Goal: Task Accomplishment & Management: Manage account settings

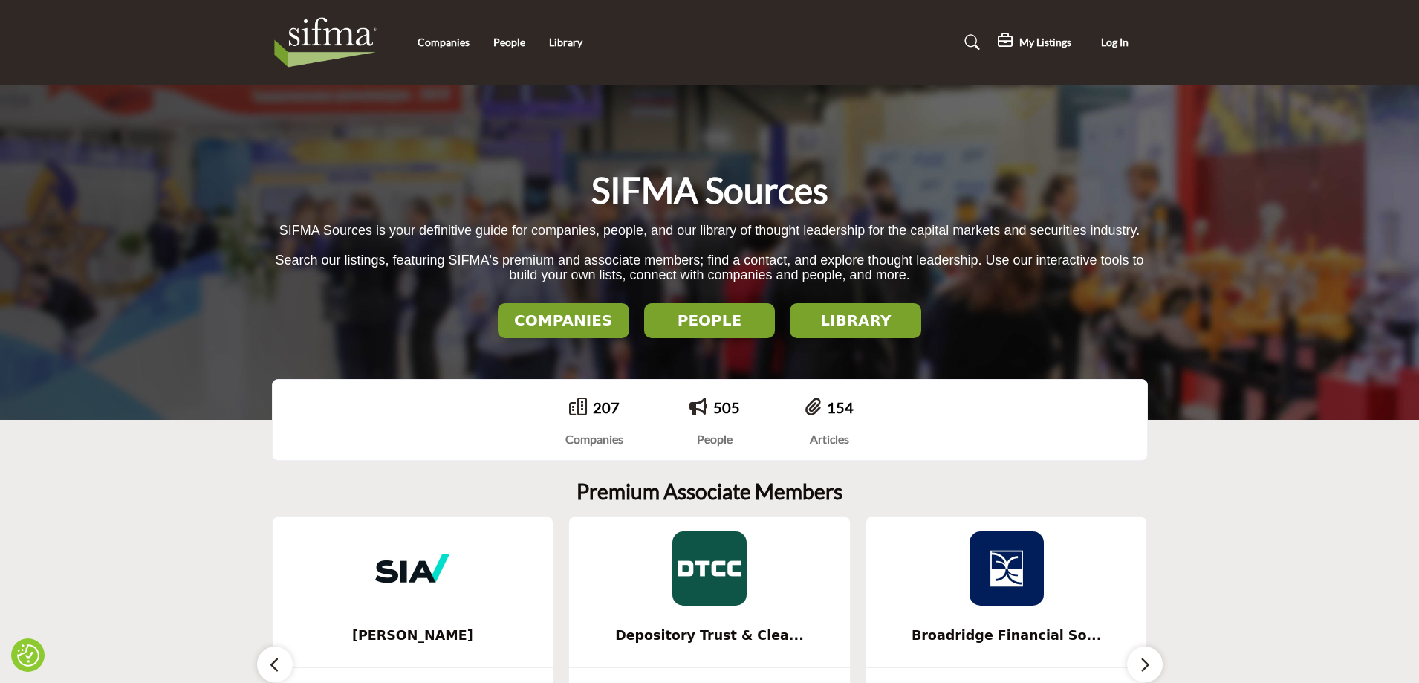
click at [833, 320] on h2 "LIBRARY" at bounding box center [855, 320] width 123 height 18
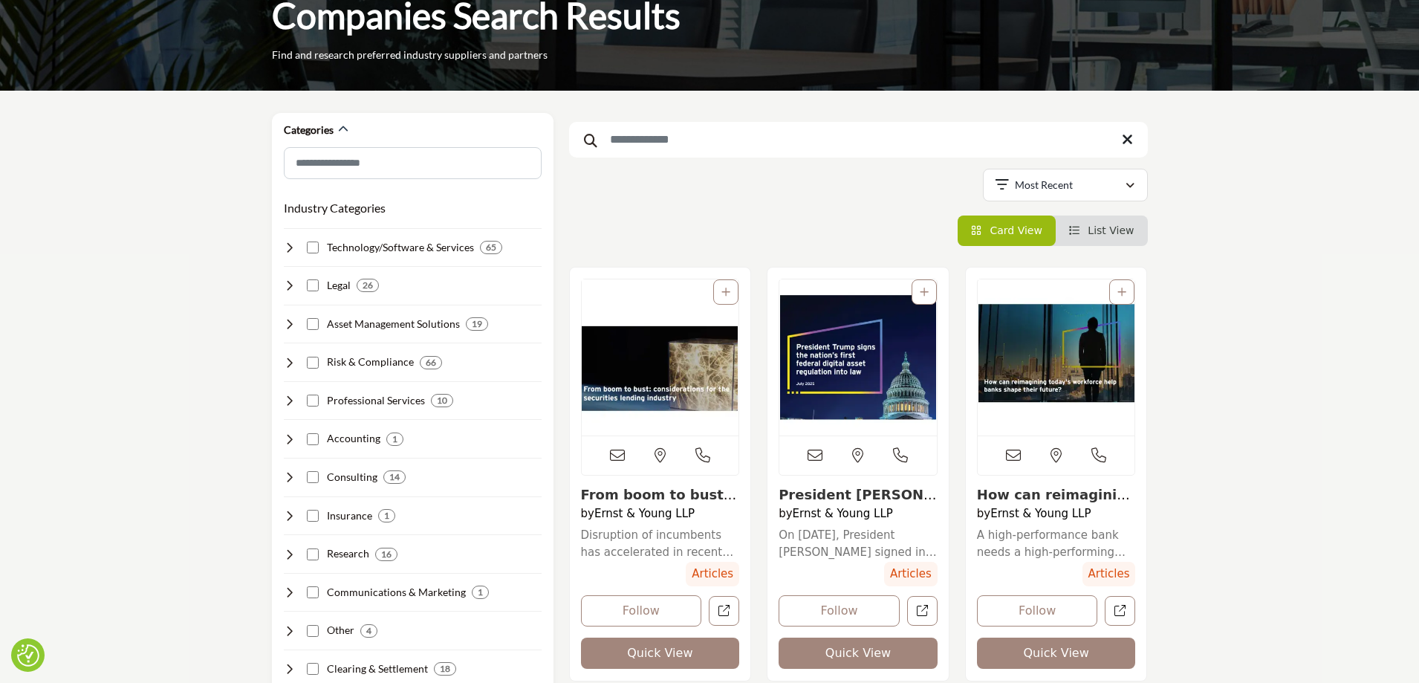
scroll to position [149, 0]
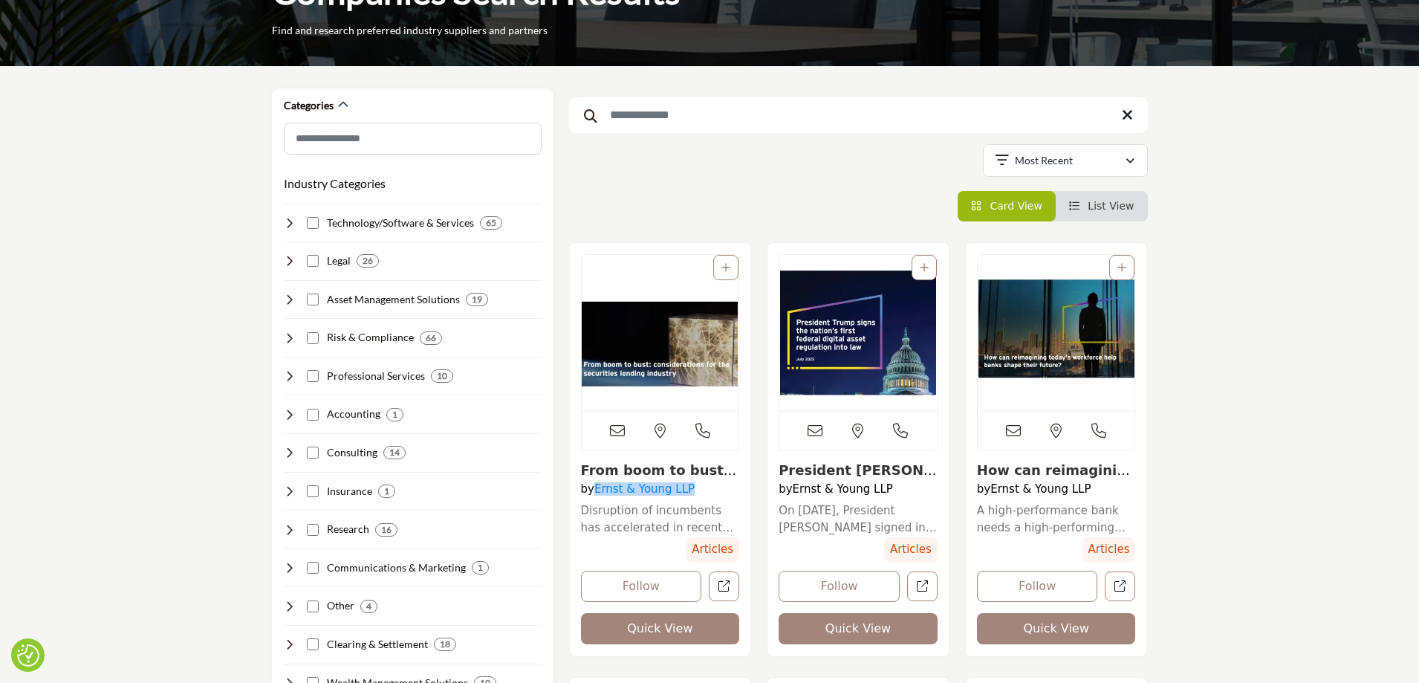
drag, startPoint x: 690, startPoint y: 491, endPoint x: 597, endPoint y: 495, distance: 93.0
click at [597, 495] on h4 "by Ernst & Young LLP" at bounding box center [660, 488] width 159 height 13
copy link "Ernst & Young LLP"
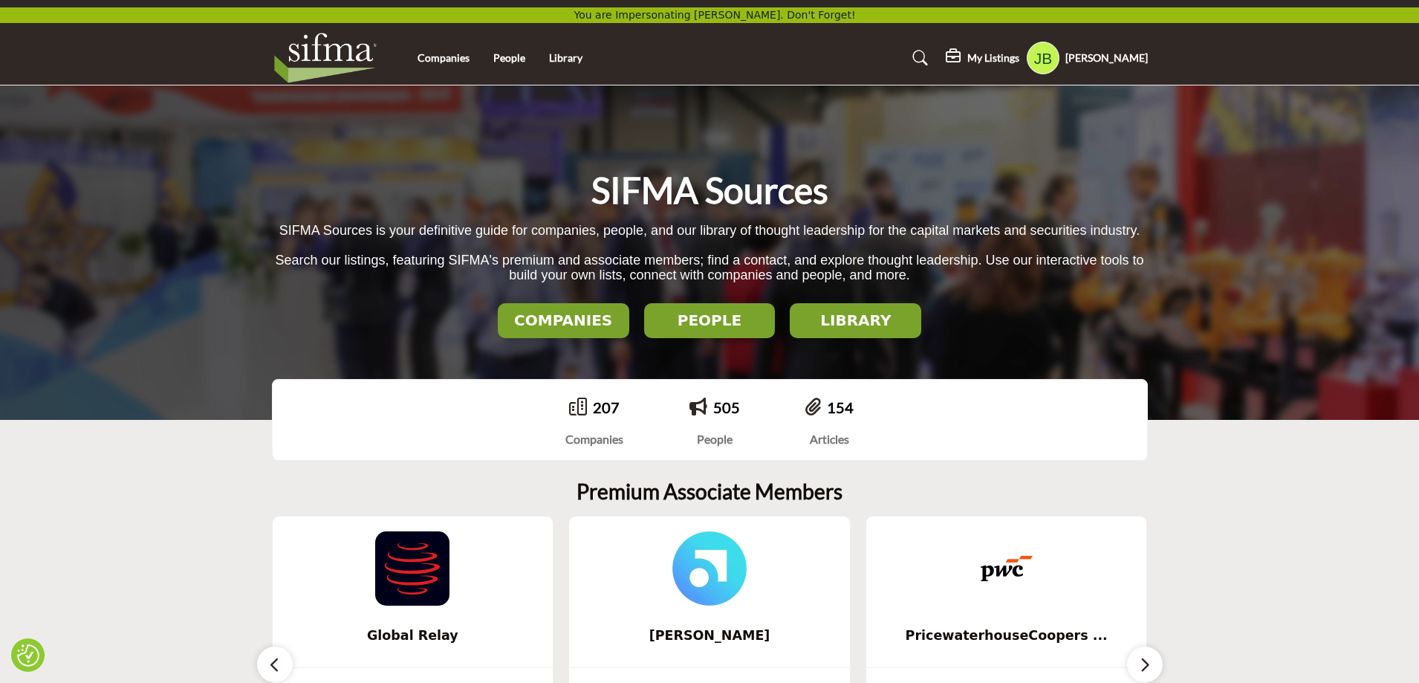
click at [1019, 57] on h5 "My Listings" at bounding box center [993, 57] width 52 height 13
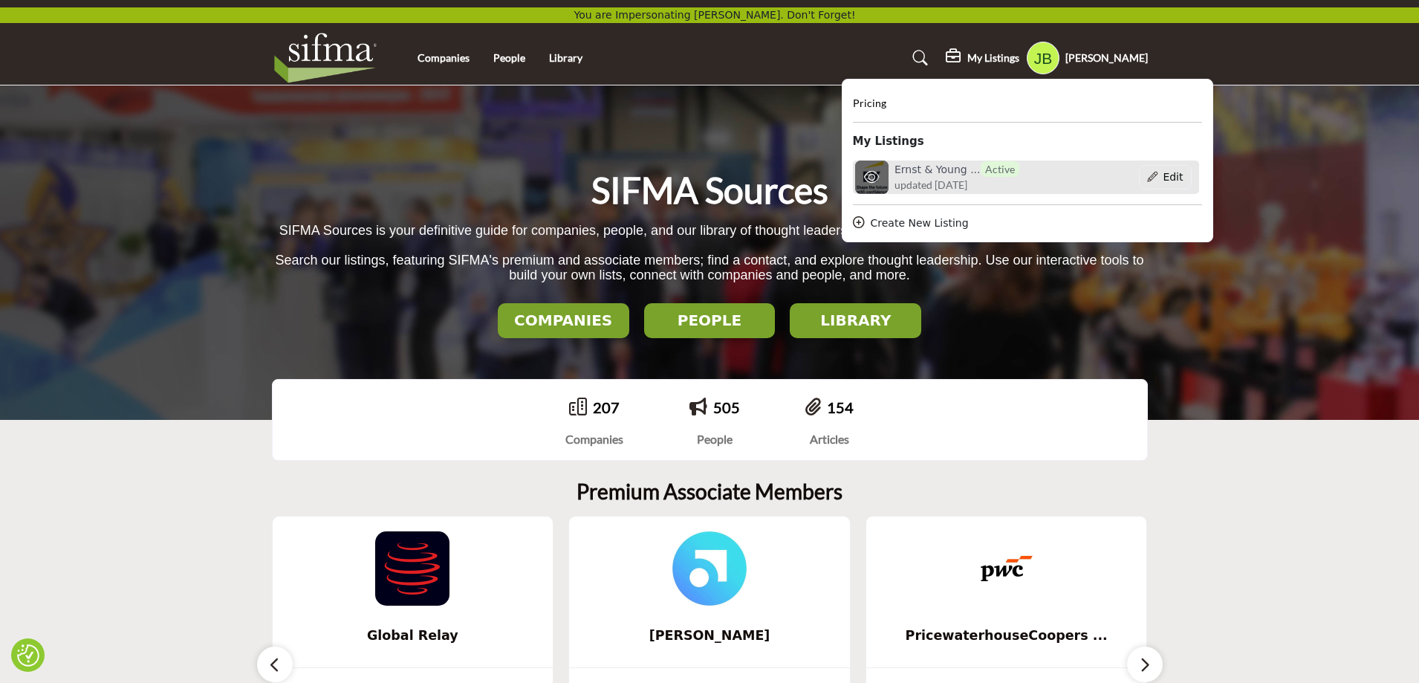
click at [967, 178] on span "updated [DATE]" at bounding box center [931, 185] width 73 height 16
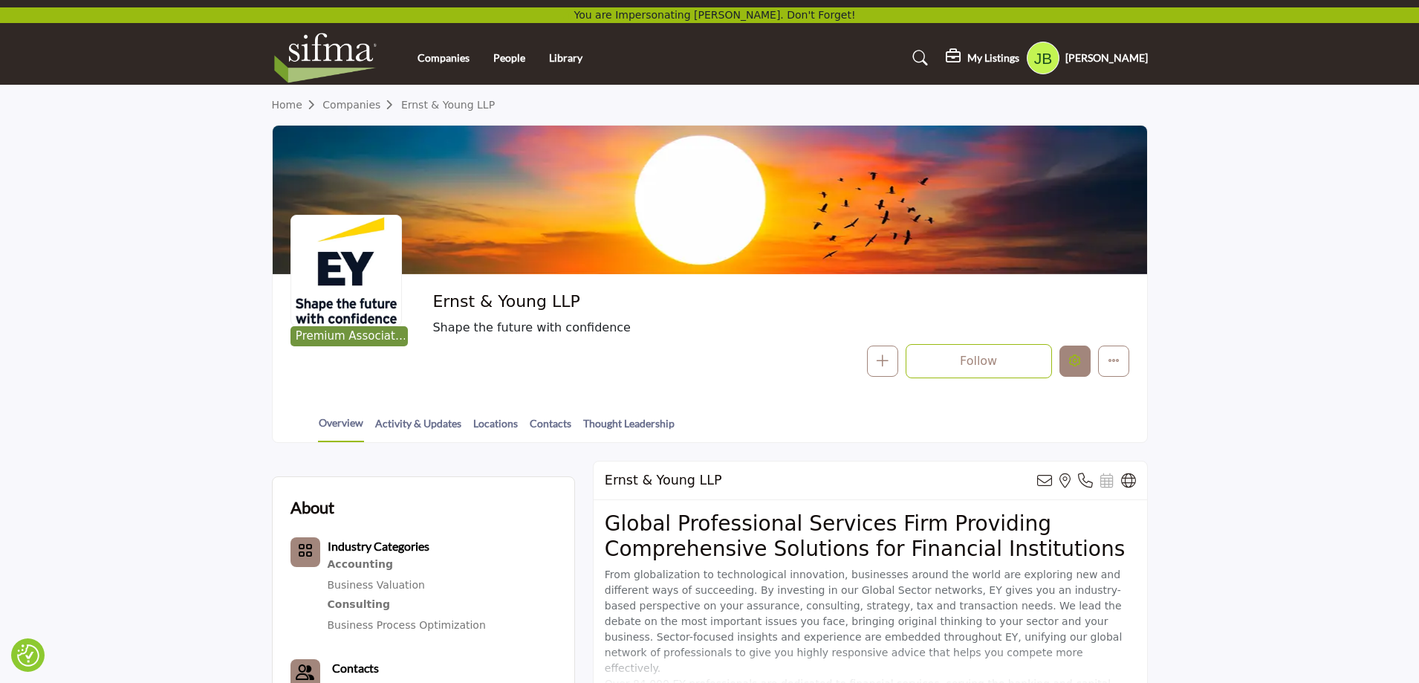
click at [1076, 363] on icon "Edit company" at bounding box center [1075, 360] width 12 height 12
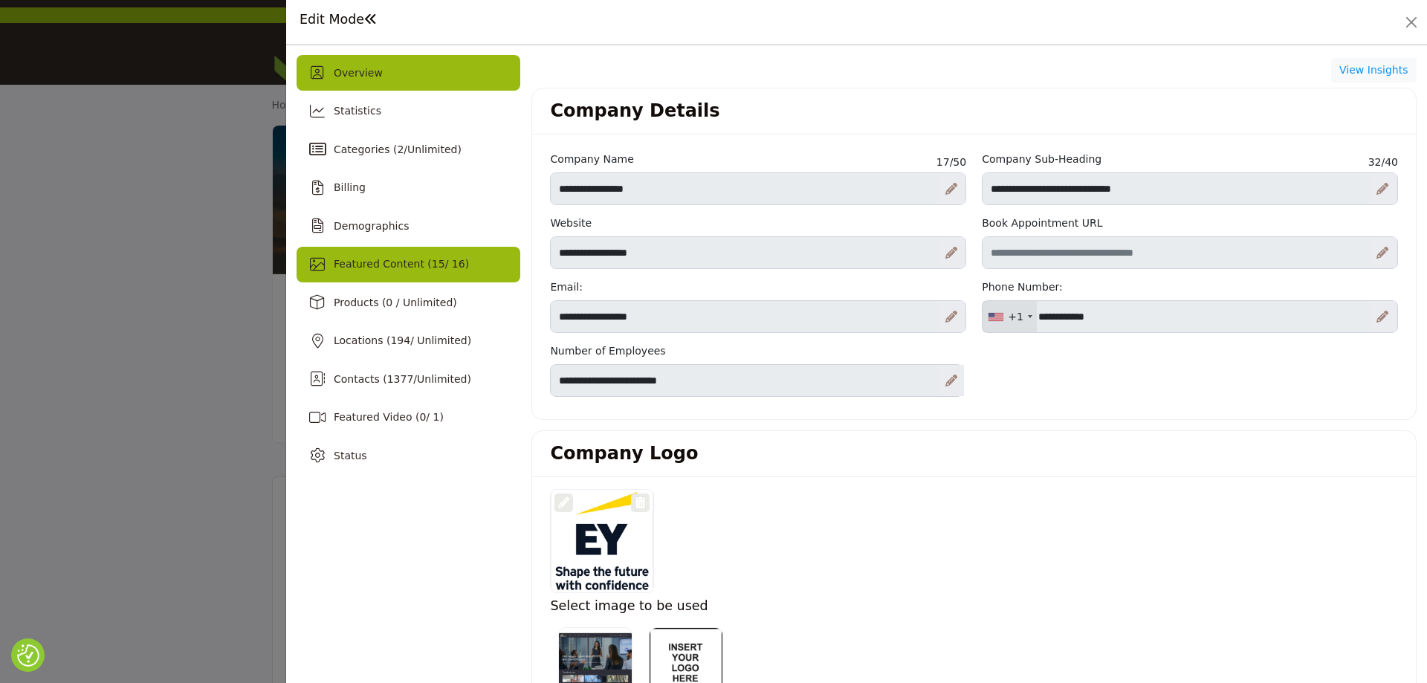
click at [381, 259] on span "Featured Content ( 15 / 16)" at bounding box center [401, 264] width 135 height 12
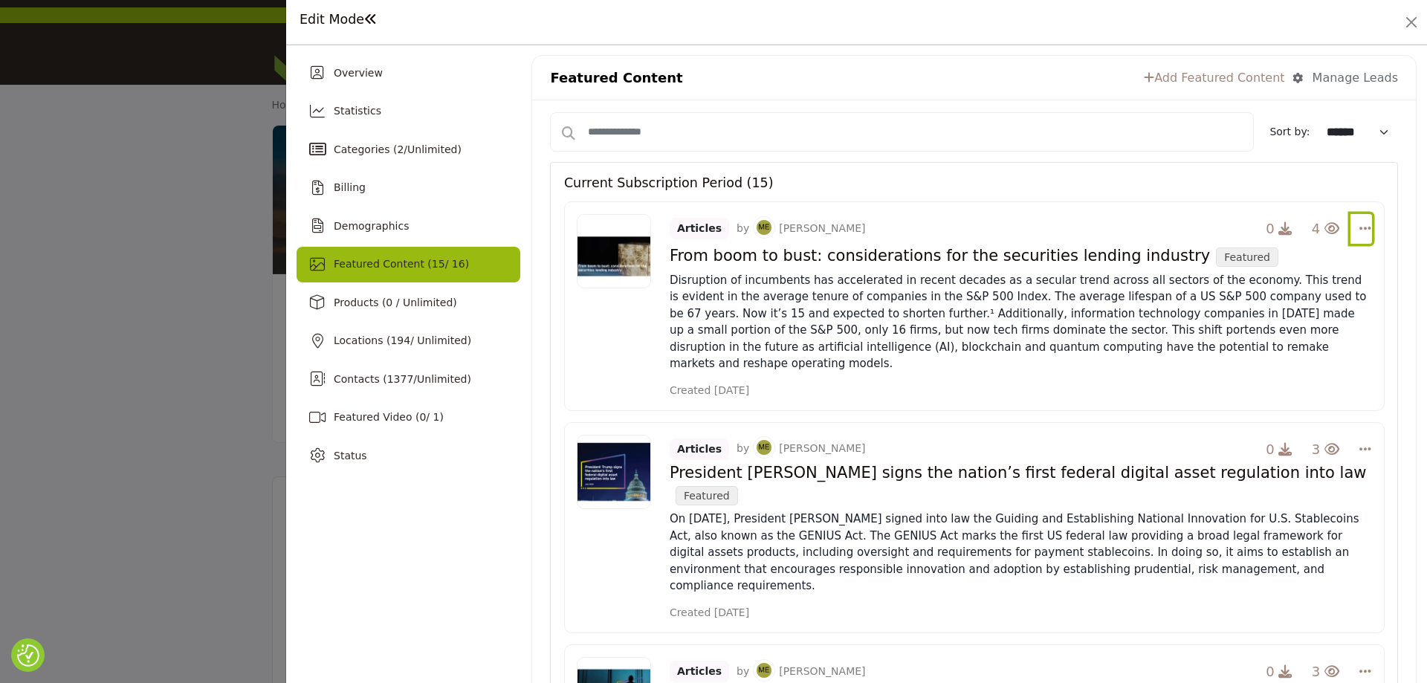
click at [1359, 228] on icon "Select Dropdown Options" at bounding box center [1365, 227] width 12 height 13
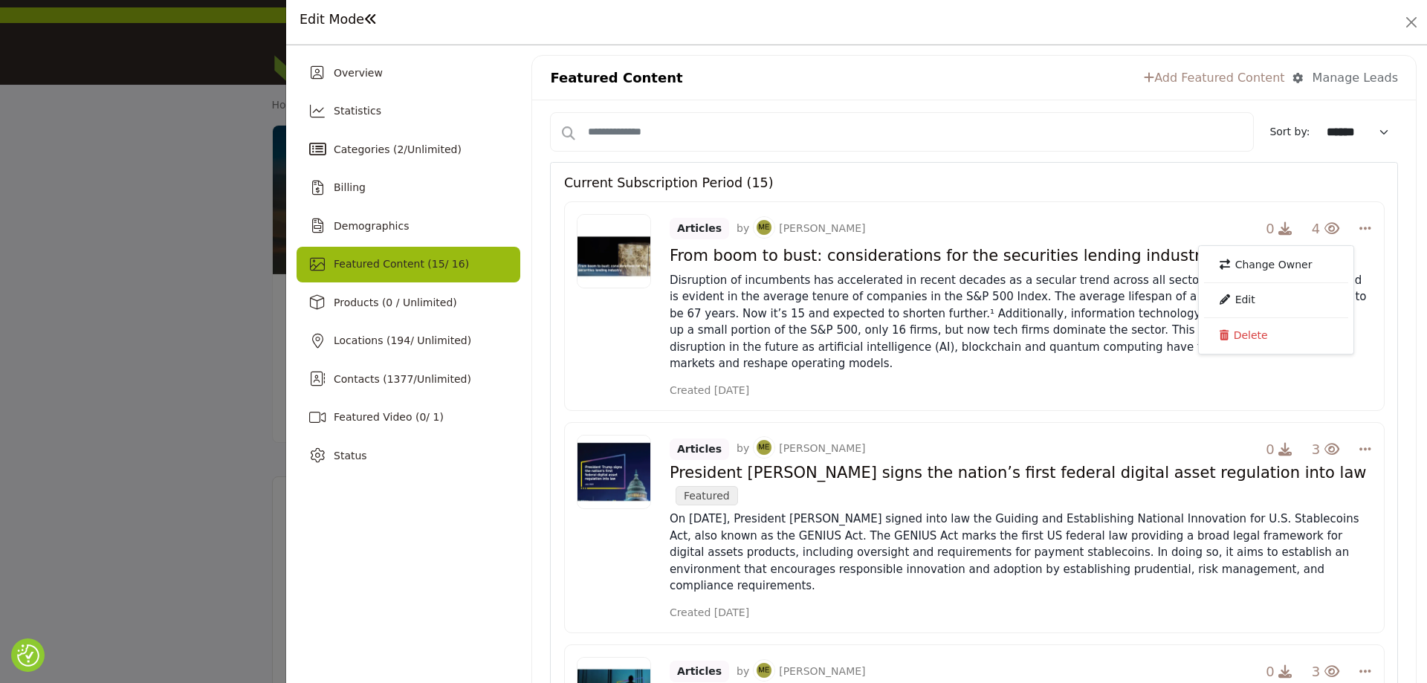
click at [385, 270] on span "Featured Content ( 15 / 16)" at bounding box center [401, 264] width 135 height 12
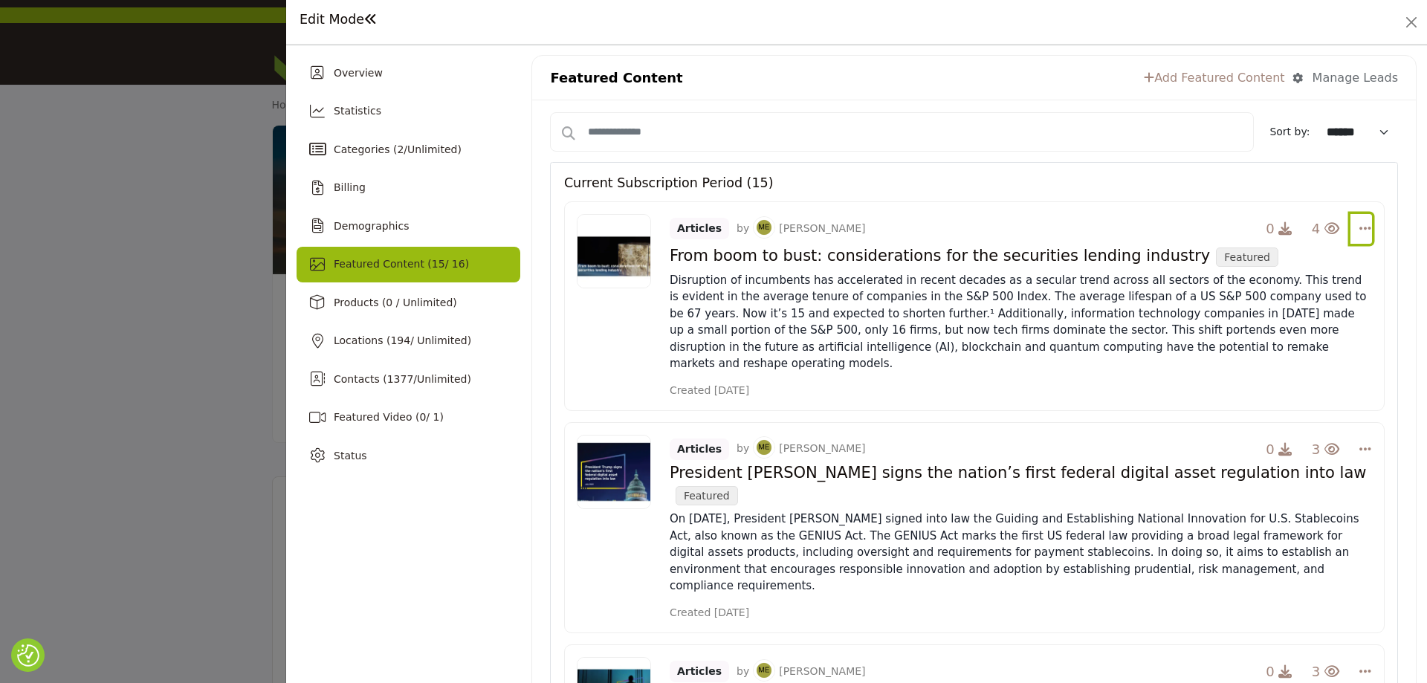
click at [1359, 225] on icon "Select Dropdown Options" at bounding box center [1365, 227] width 12 height 13
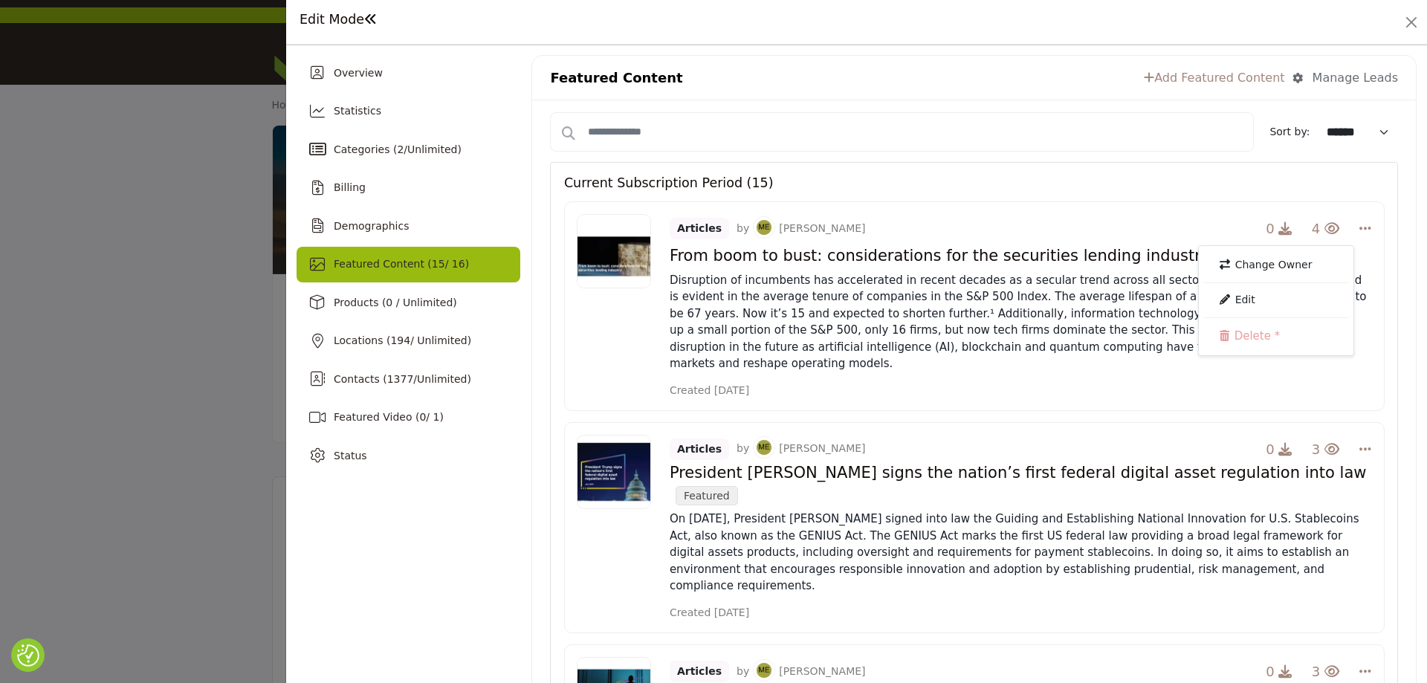
click at [433, 268] on span "15" at bounding box center [438, 264] width 13 height 12
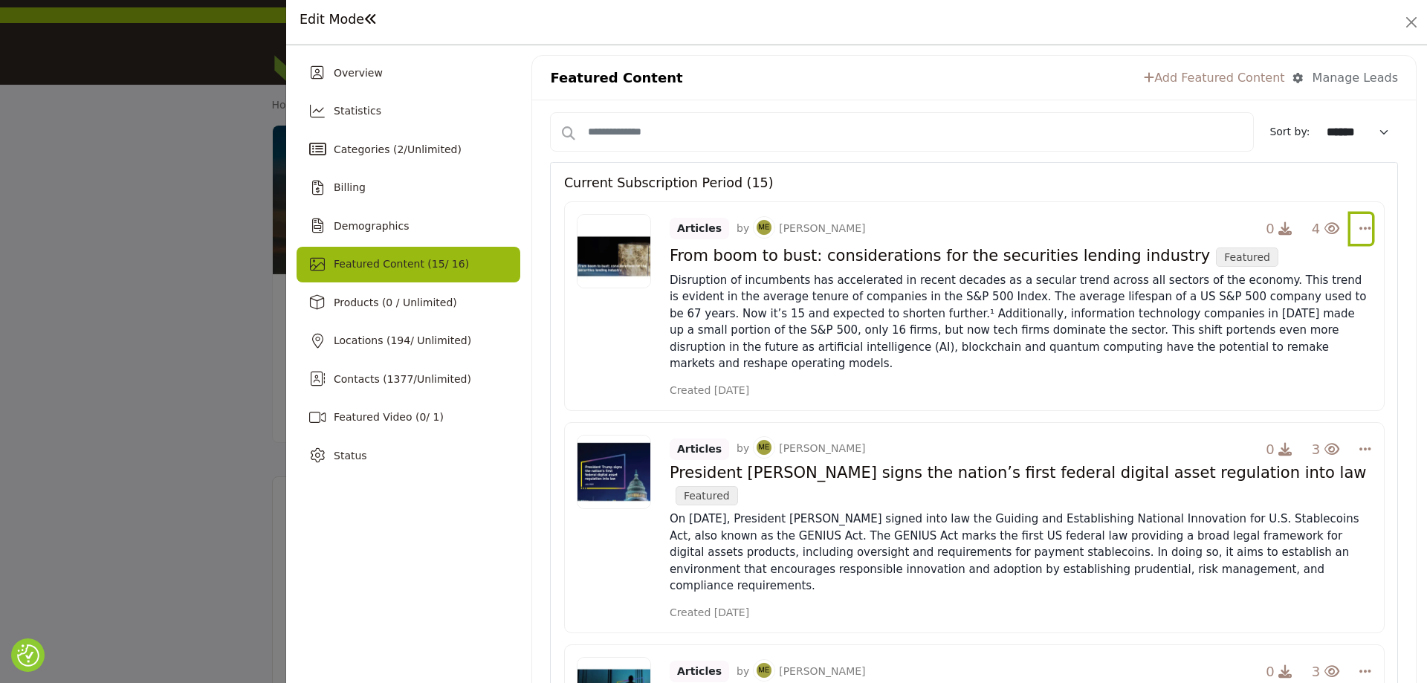
click at [1359, 230] on icon "Select Dropdown Options" at bounding box center [1365, 227] width 12 height 13
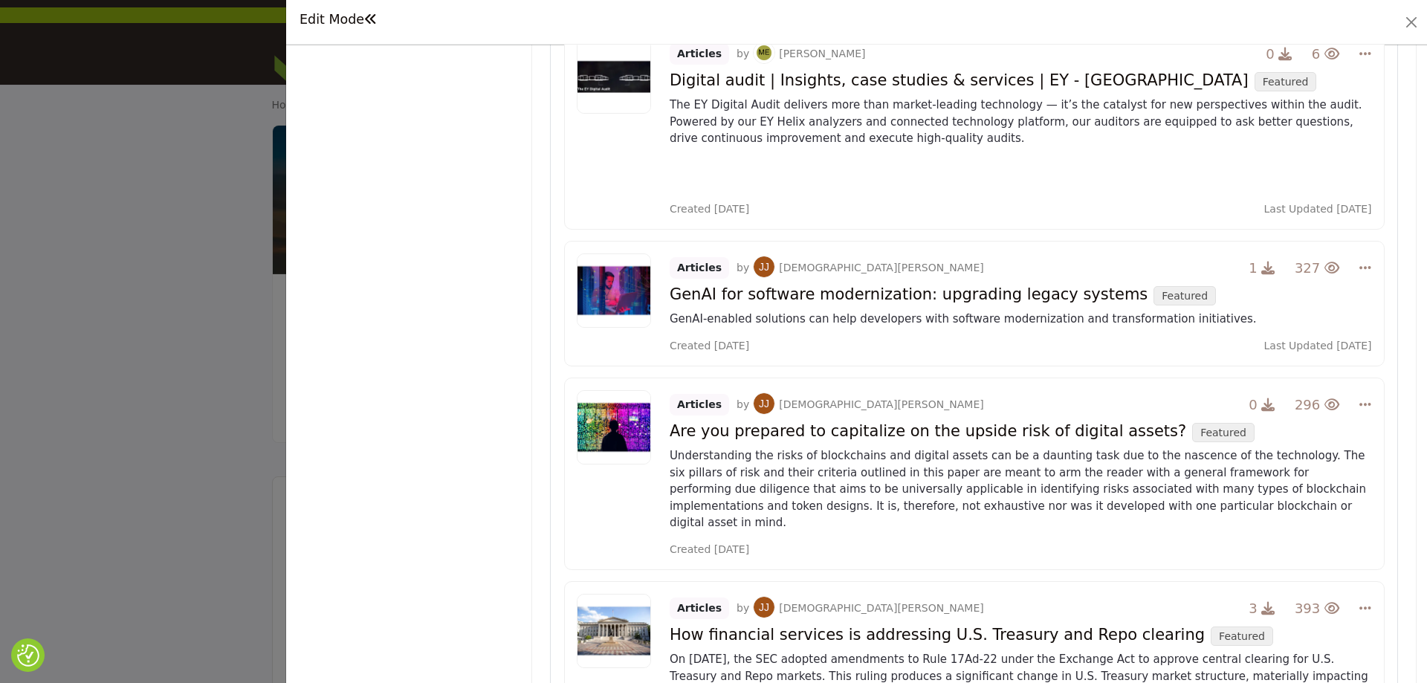
scroll to position [2526, 0]
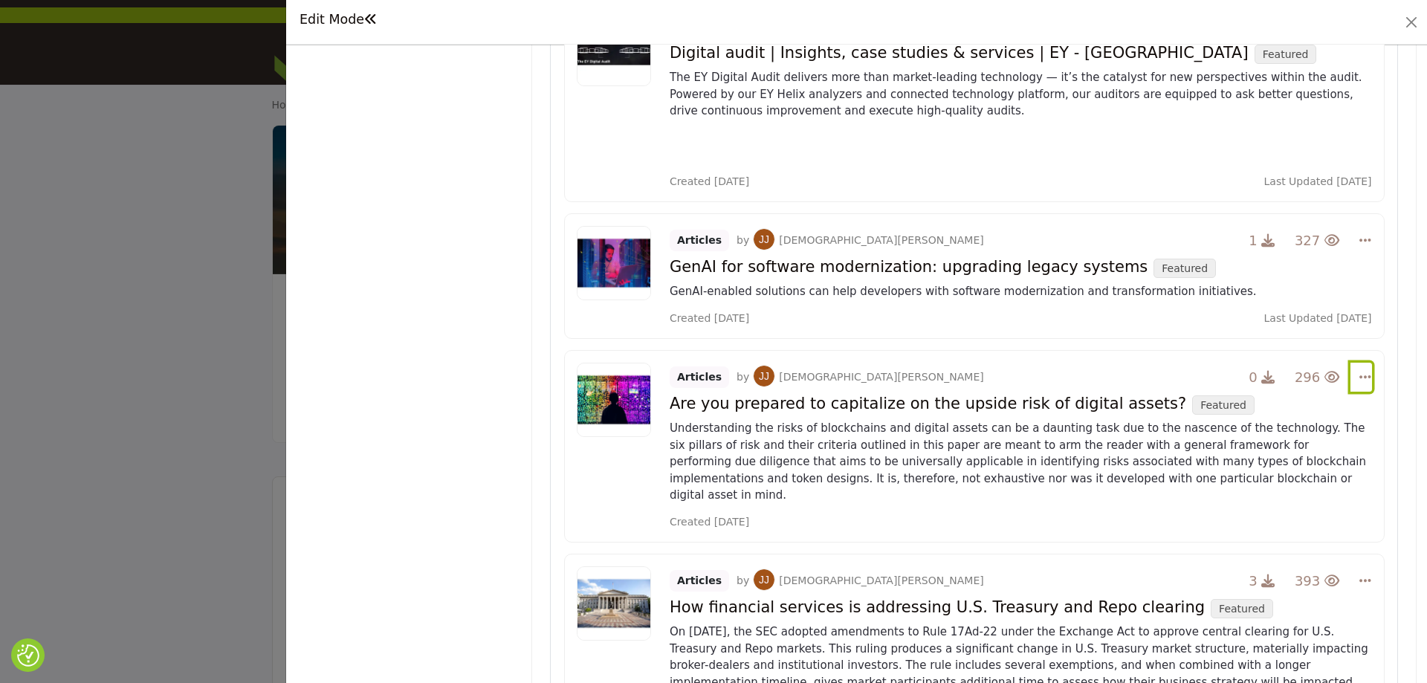
click at [1350, 363] on button "Select Dropdown Options" at bounding box center [1361, 378] width 22 height 30
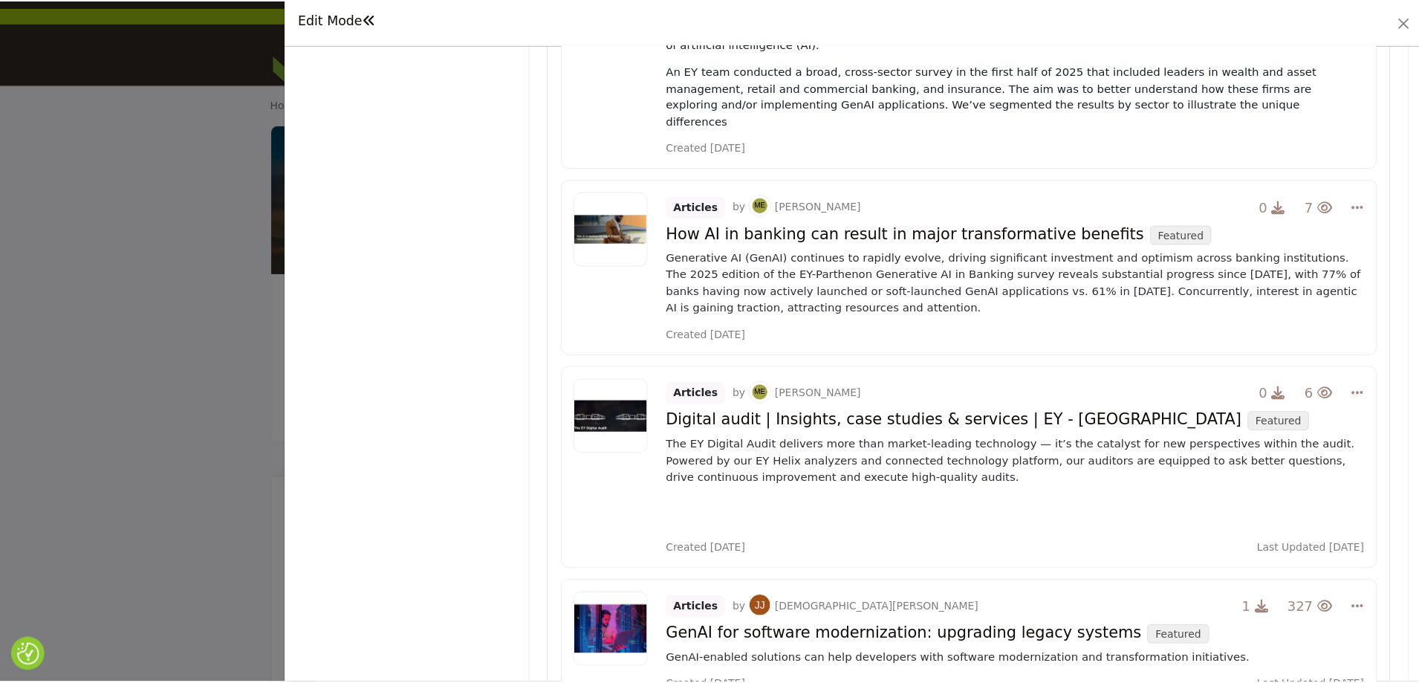
scroll to position [2155, 0]
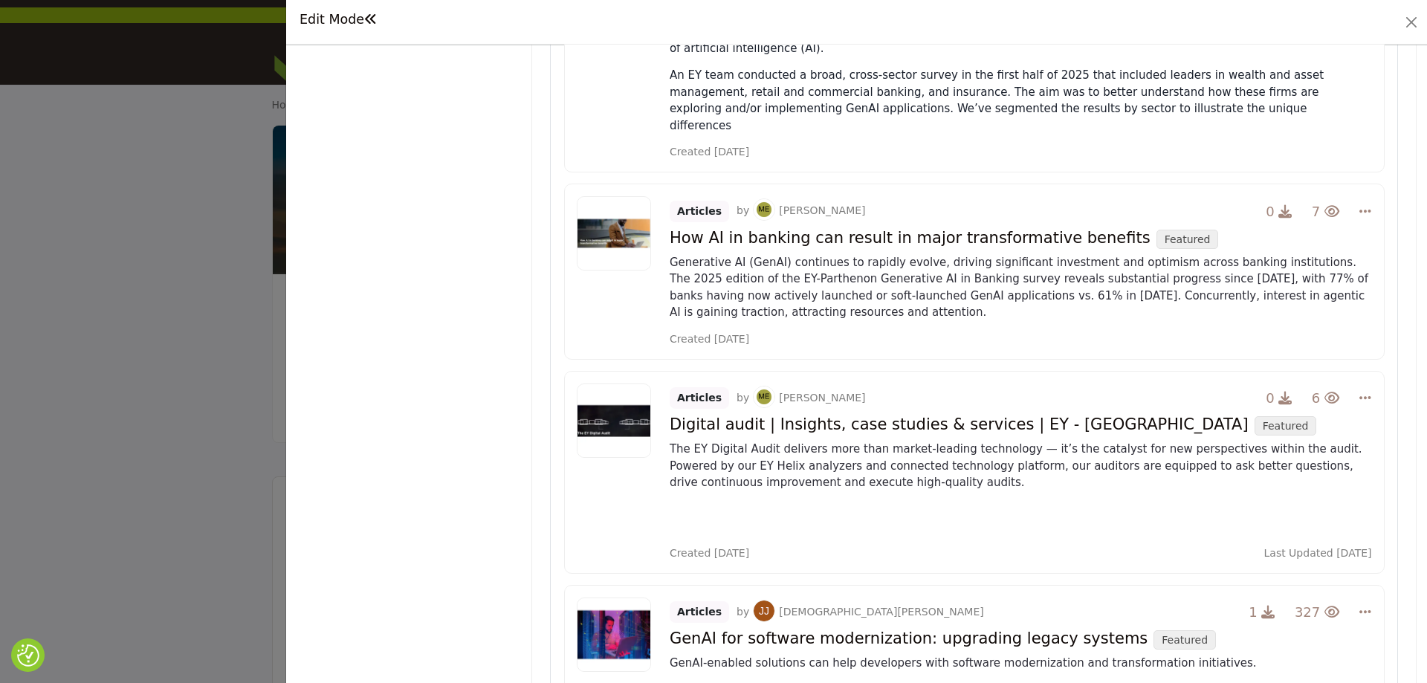
click at [211, 205] on div at bounding box center [713, 341] width 1427 height 683
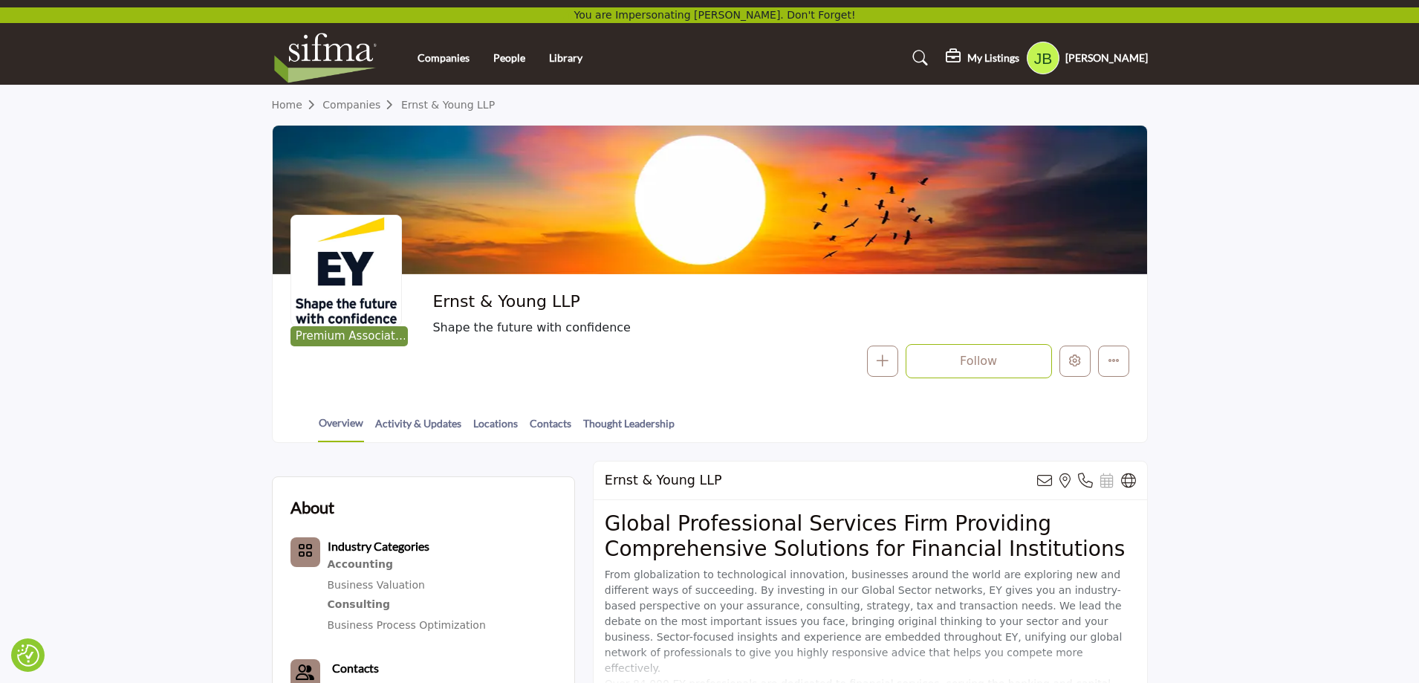
click at [1060, 60] on profile-featured-431e71ea-9847-43b5-9855-510be0f1070a "Show hide supplier dropdown" at bounding box center [1043, 58] width 33 height 33
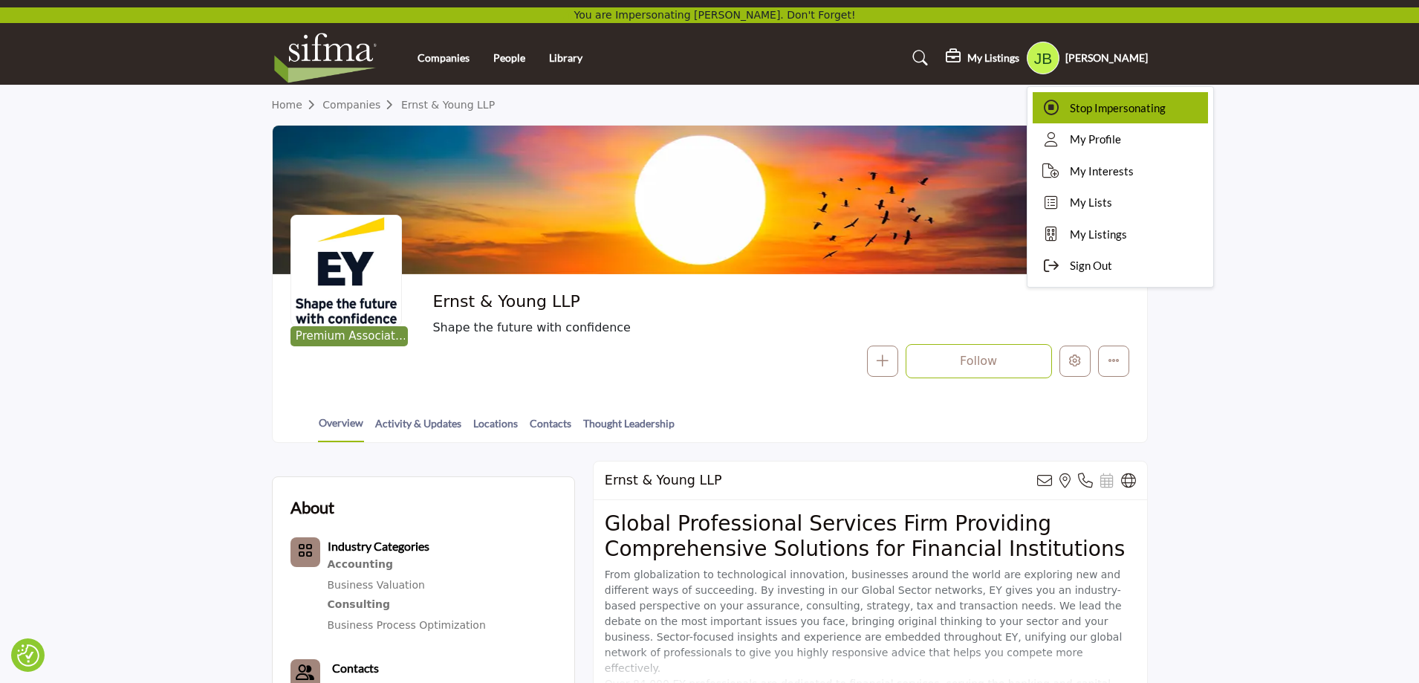
click at [1106, 114] on span "Stop Impersonating" at bounding box center [1118, 108] width 96 height 17
